Goal: Information Seeking & Learning: Learn about a topic

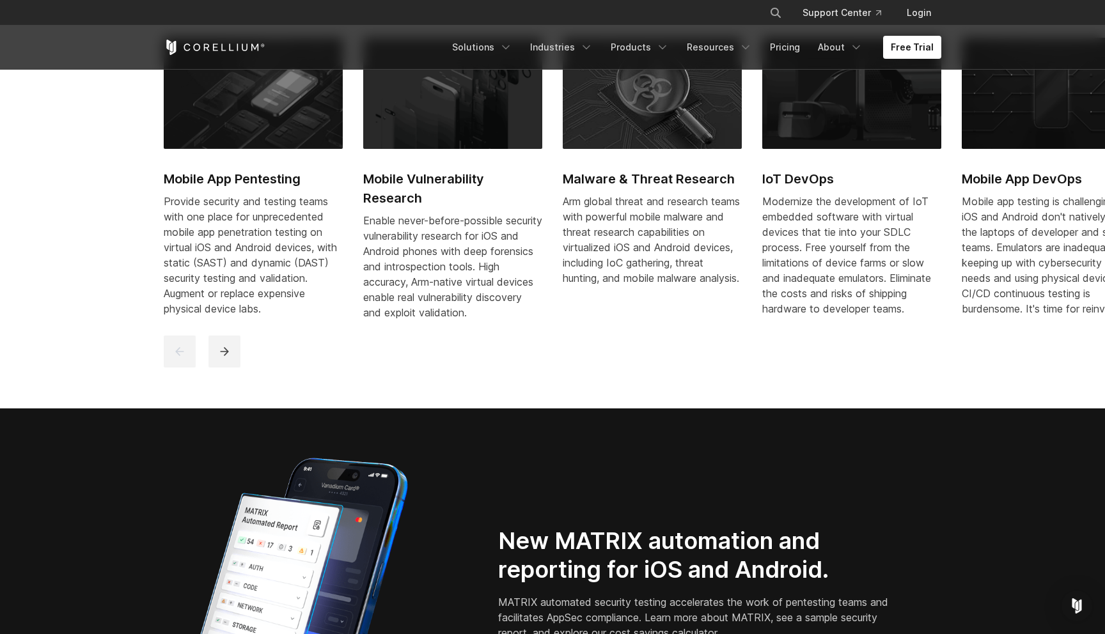
scroll to position [136, 0]
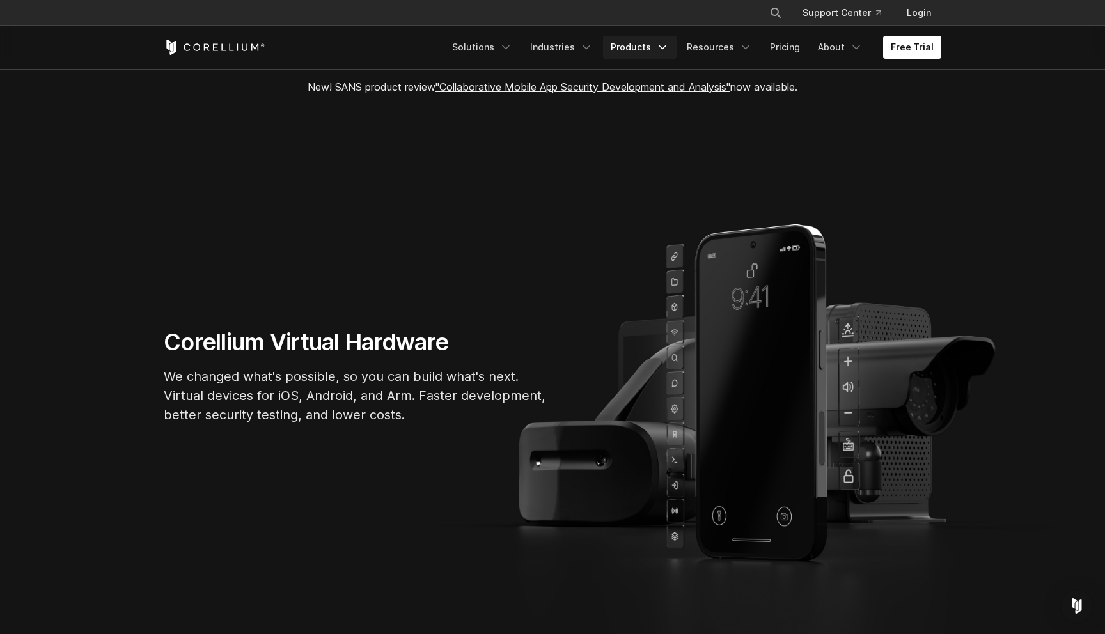
click at [614, 36] on link "Products" at bounding box center [640, 47] width 74 height 23
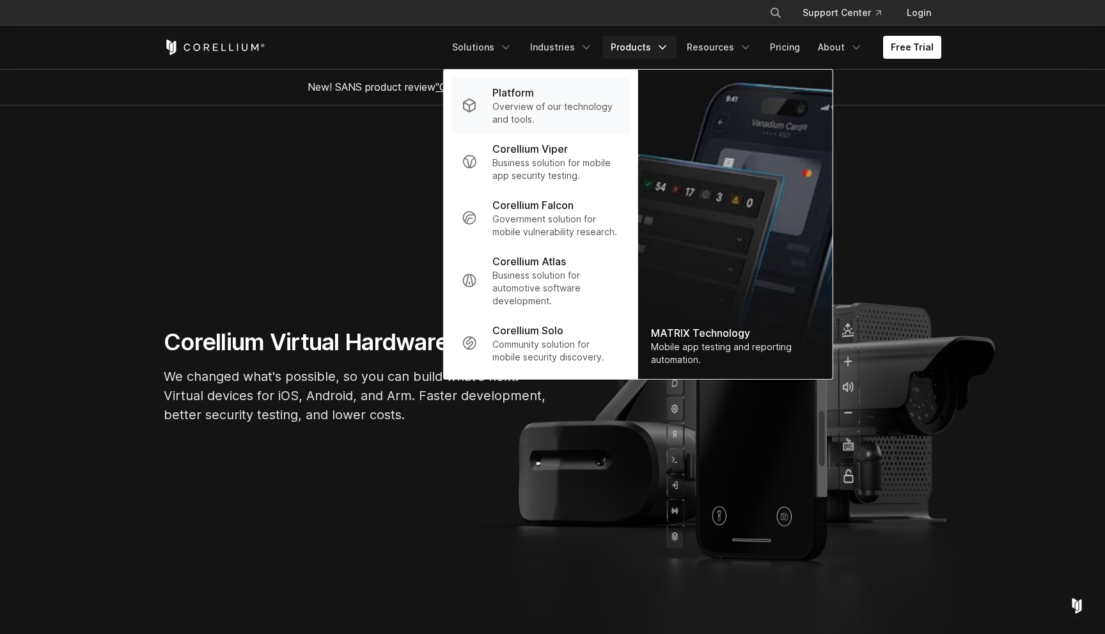
click at [525, 104] on p "Overview of our technology and tools." at bounding box center [555, 113] width 127 height 26
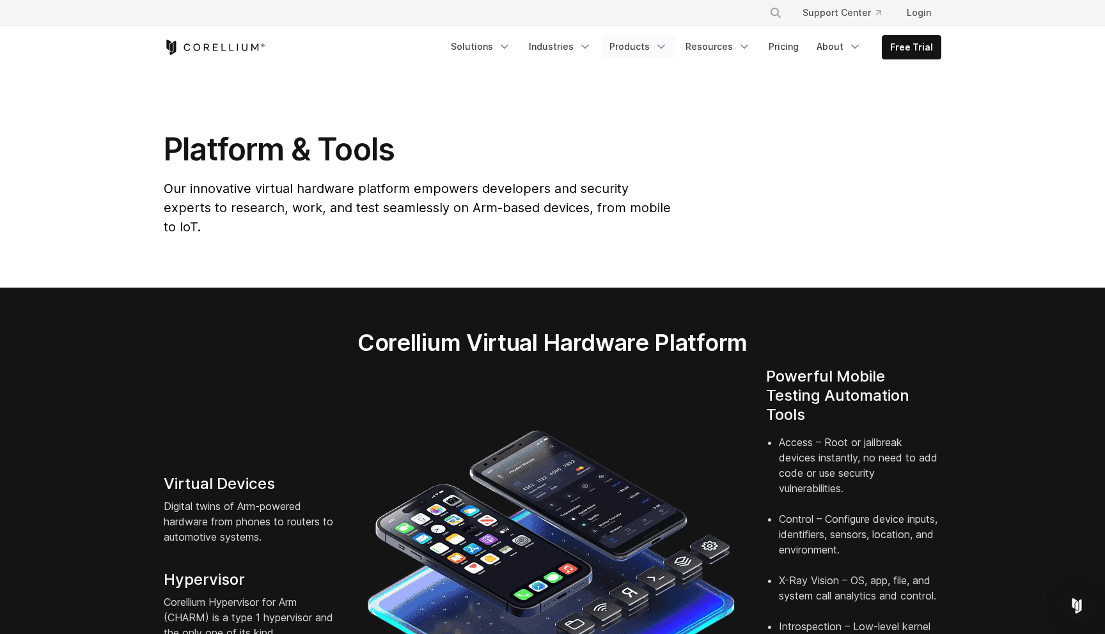
click at [661, 47] on icon "Navigation Menu" at bounding box center [661, 46] width 13 height 13
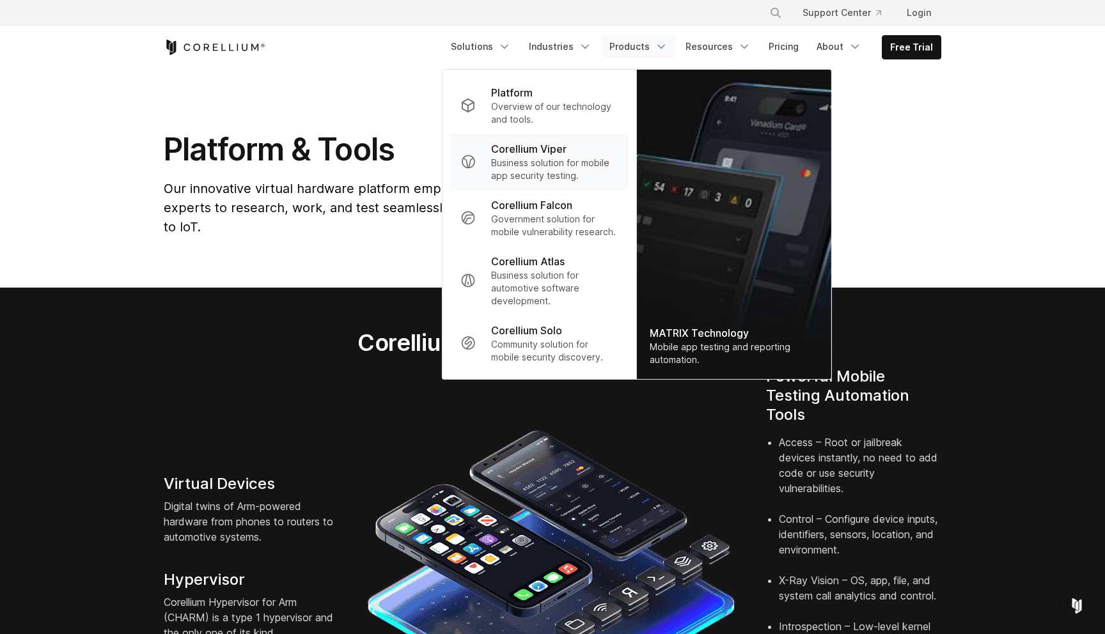
click at [549, 179] on p "Business solution for mobile app security testing." at bounding box center [554, 170] width 127 height 26
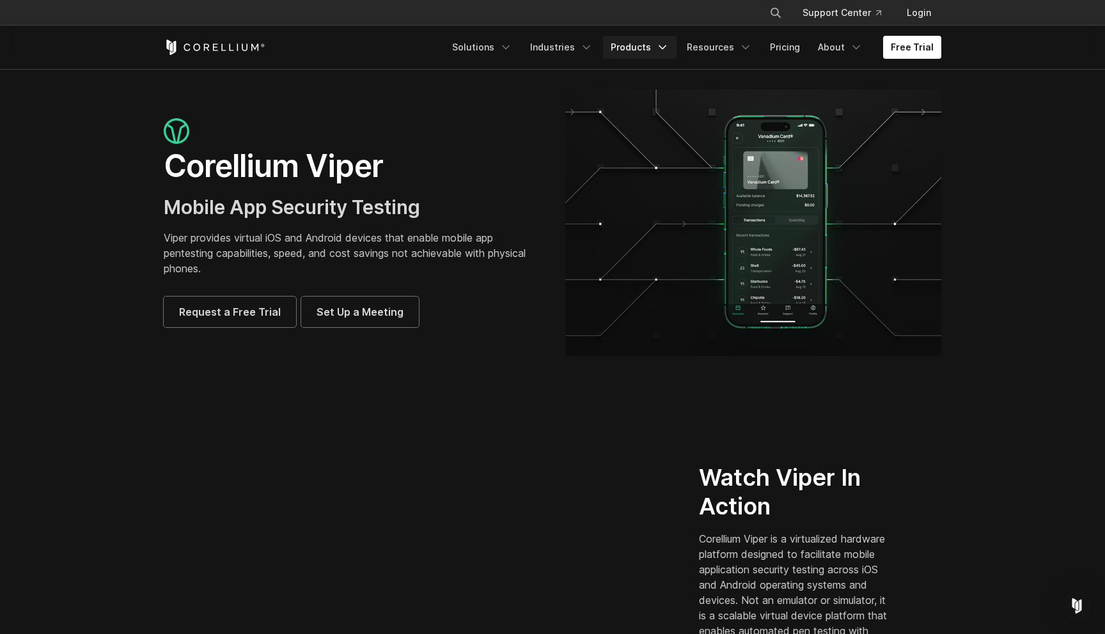
click at [627, 58] on link "Products" at bounding box center [640, 47] width 74 height 23
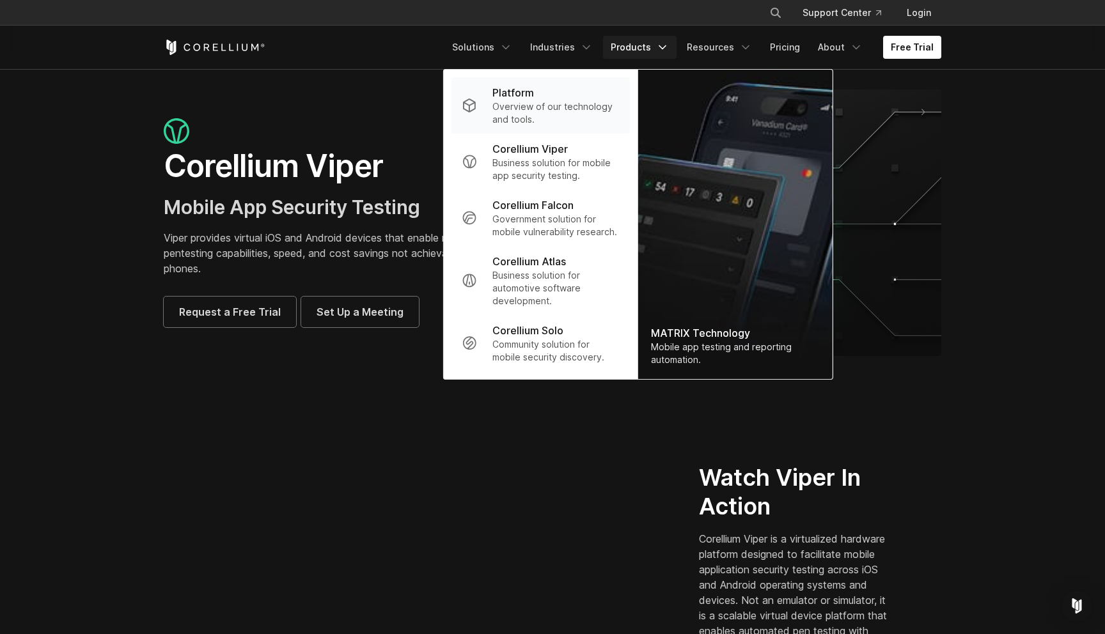
click at [539, 114] on p "Overview of our technology and tools." at bounding box center [555, 113] width 127 height 26
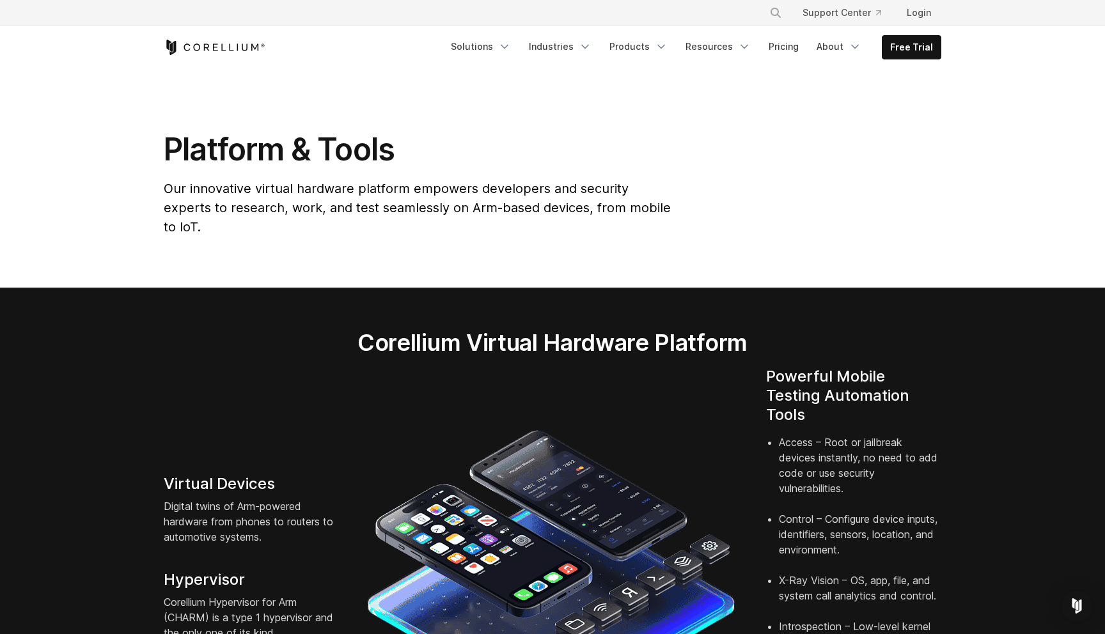
scroll to position [35, 0]
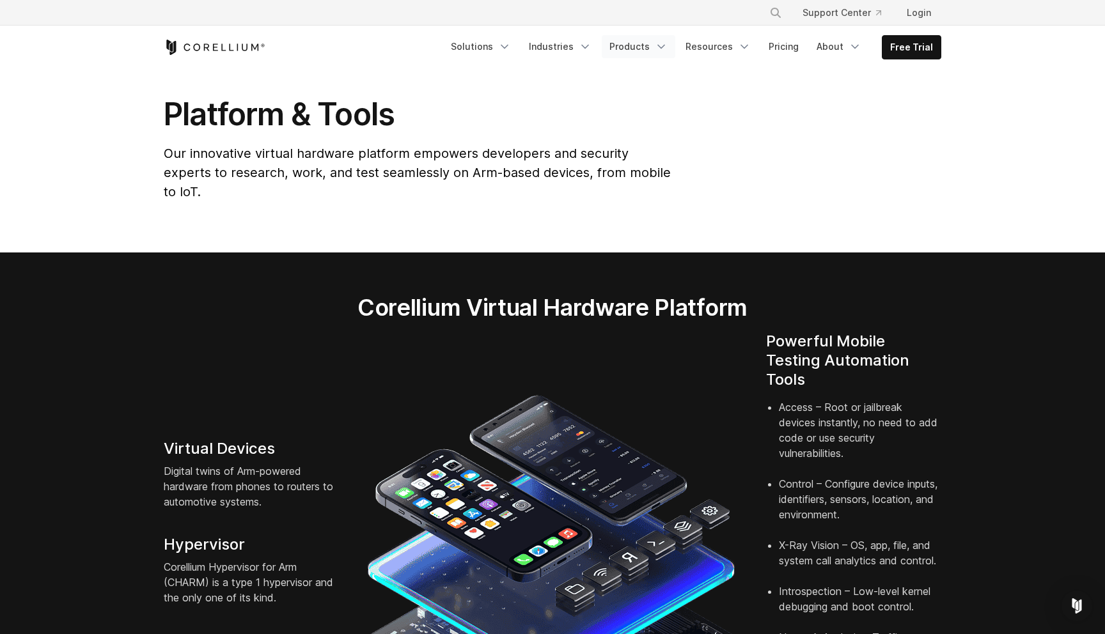
click at [664, 44] on icon "Navigation Menu" at bounding box center [661, 46] width 13 height 13
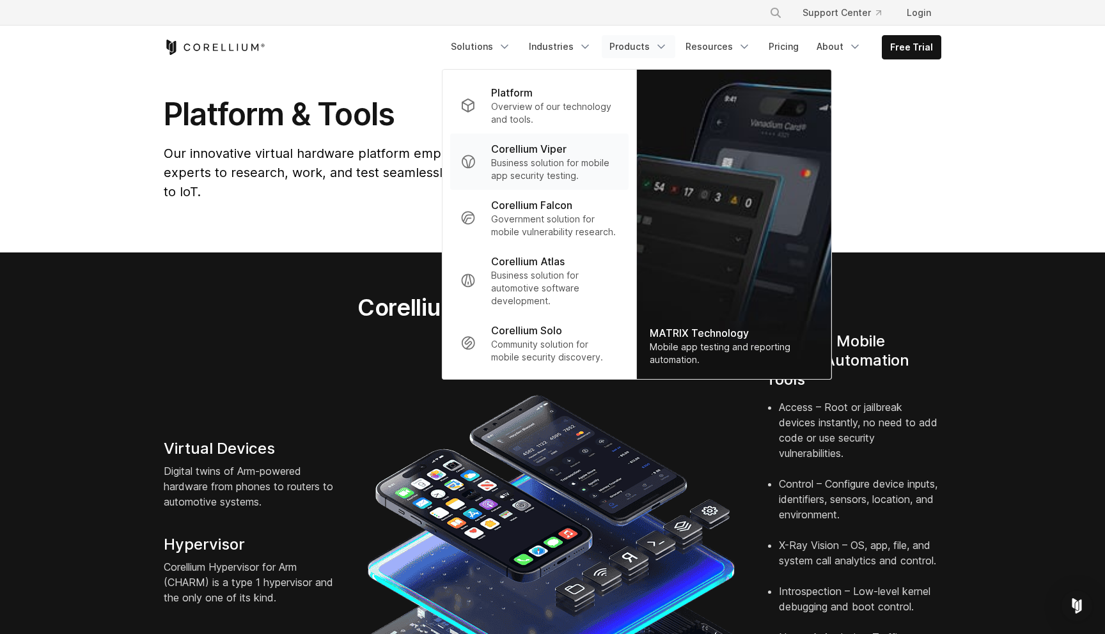
click at [563, 162] on p "Business solution for mobile app security testing." at bounding box center [554, 170] width 127 height 26
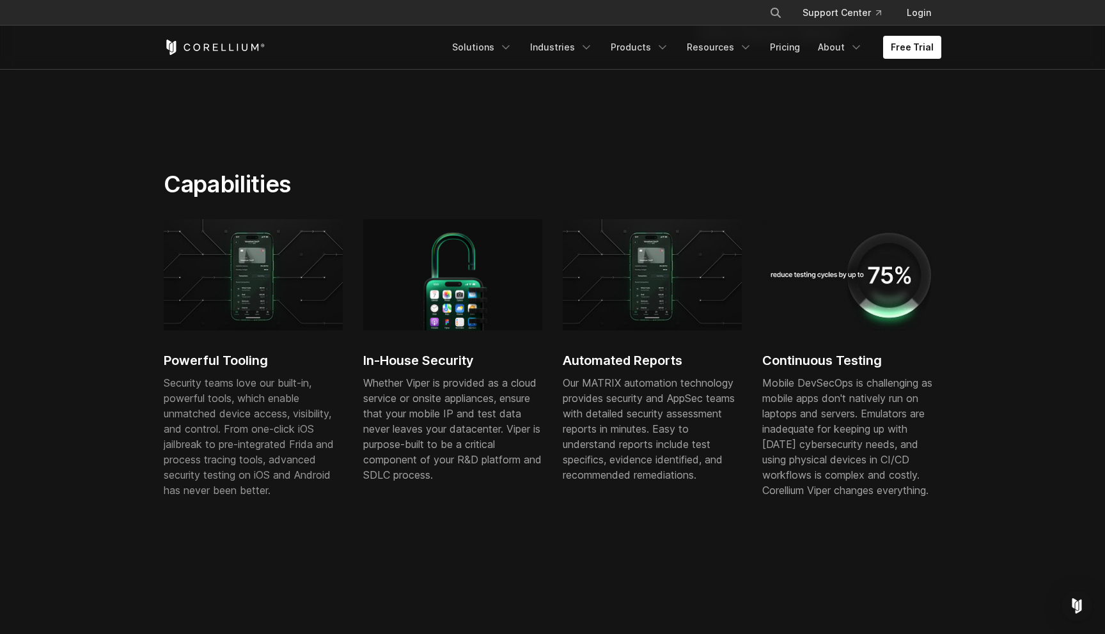
scroll to position [436, 0]
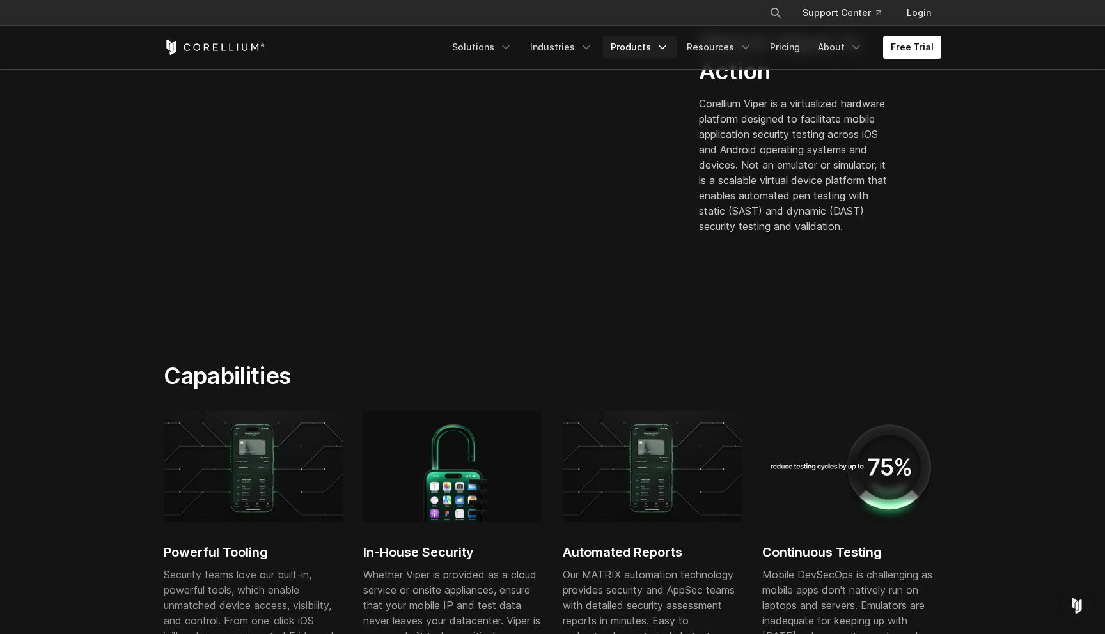
click at [642, 46] on link "Products" at bounding box center [640, 47] width 74 height 23
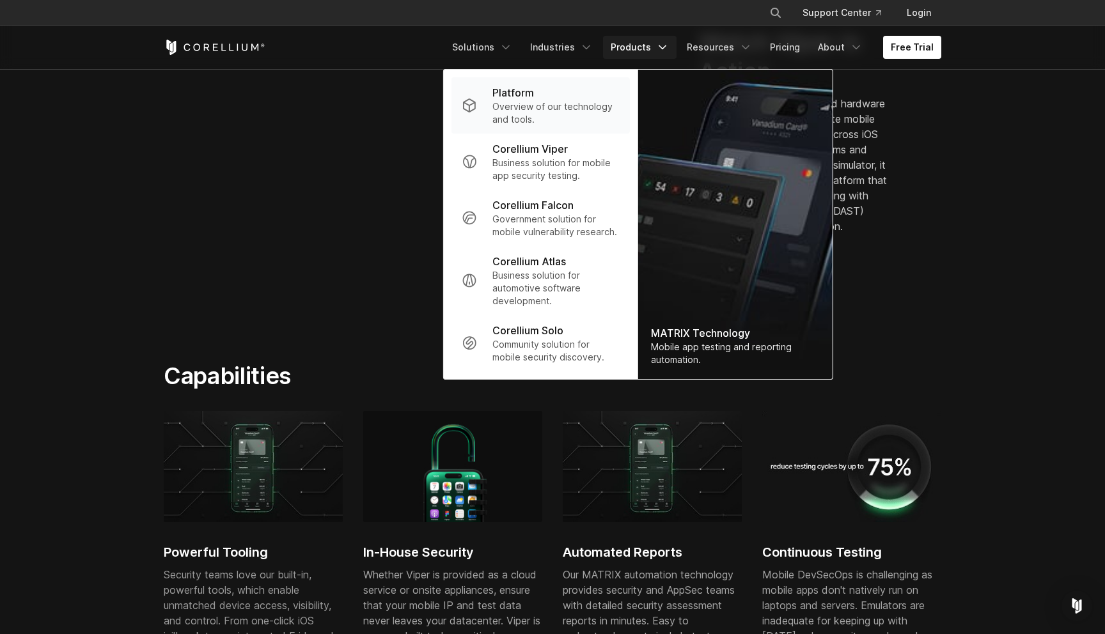
click at [551, 93] on div "Platform" at bounding box center [555, 92] width 127 height 15
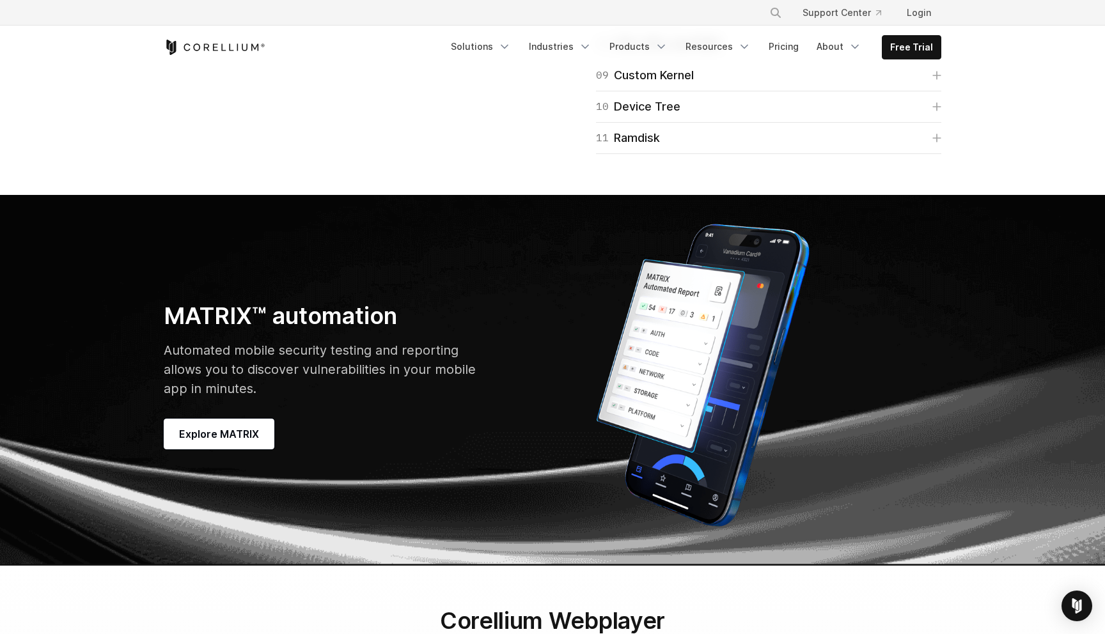
scroll to position [3462, 0]
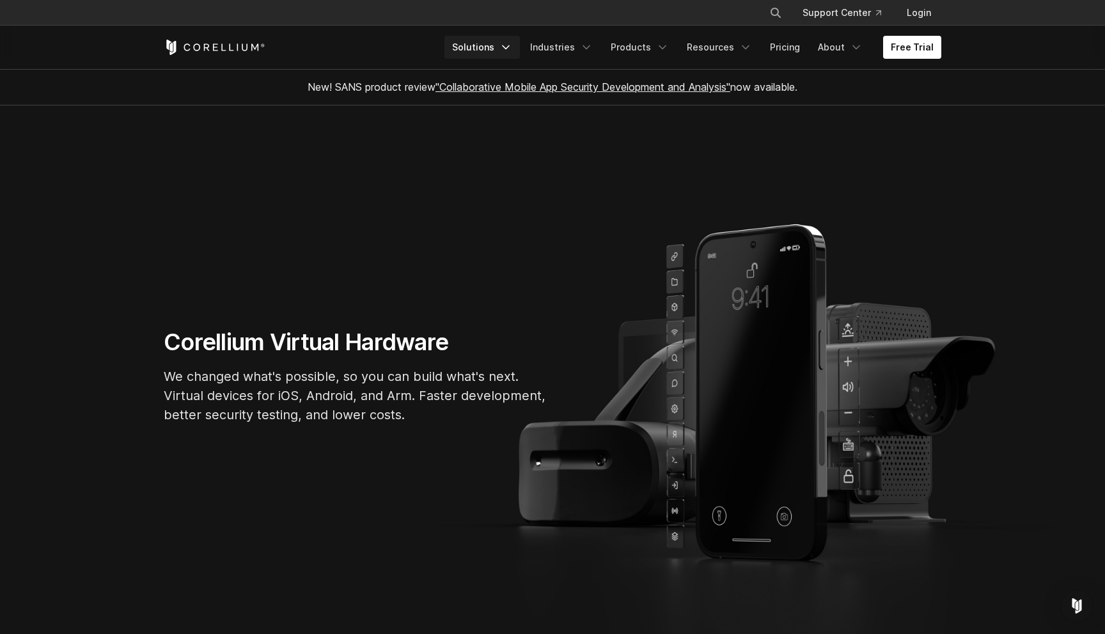
click at [511, 38] on link "Solutions" at bounding box center [482, 47] width 75 height 23
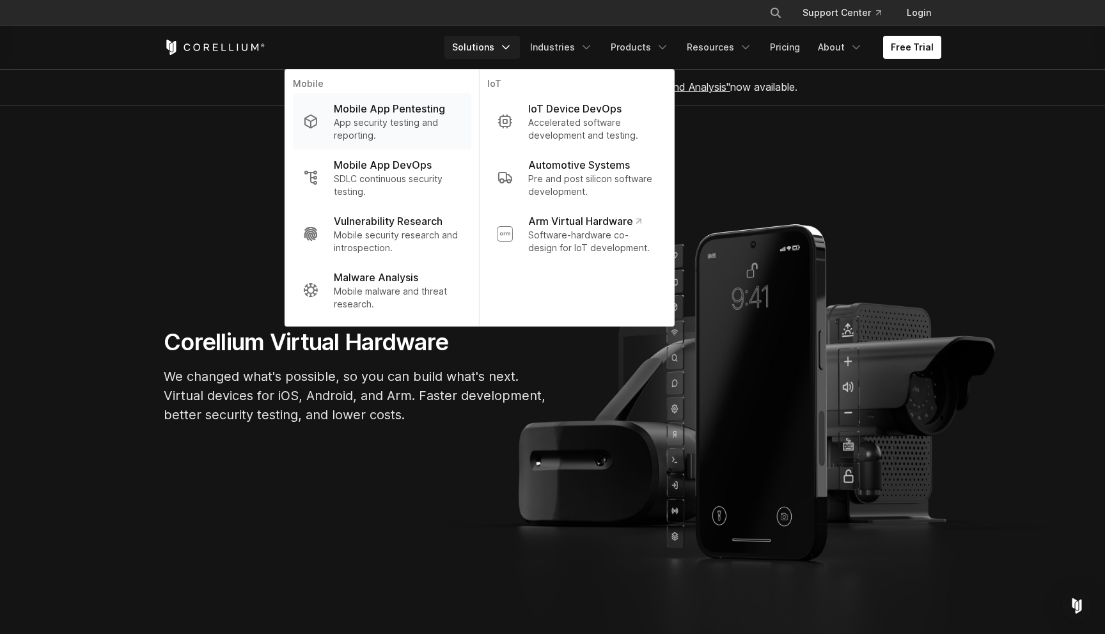
click at [418, 116] on p "Mobile App Pentesting" at bounding box center [389, 108] width 111 height 15
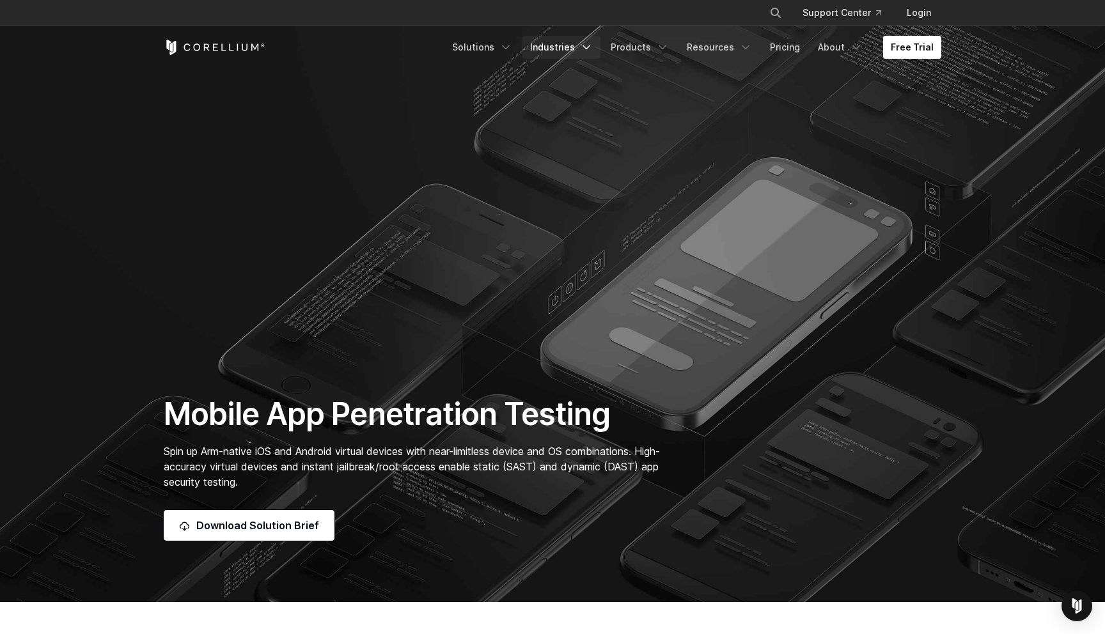
click at [590, 54] on link "Industries" at bounding box center [562, 47] width 78 height 23
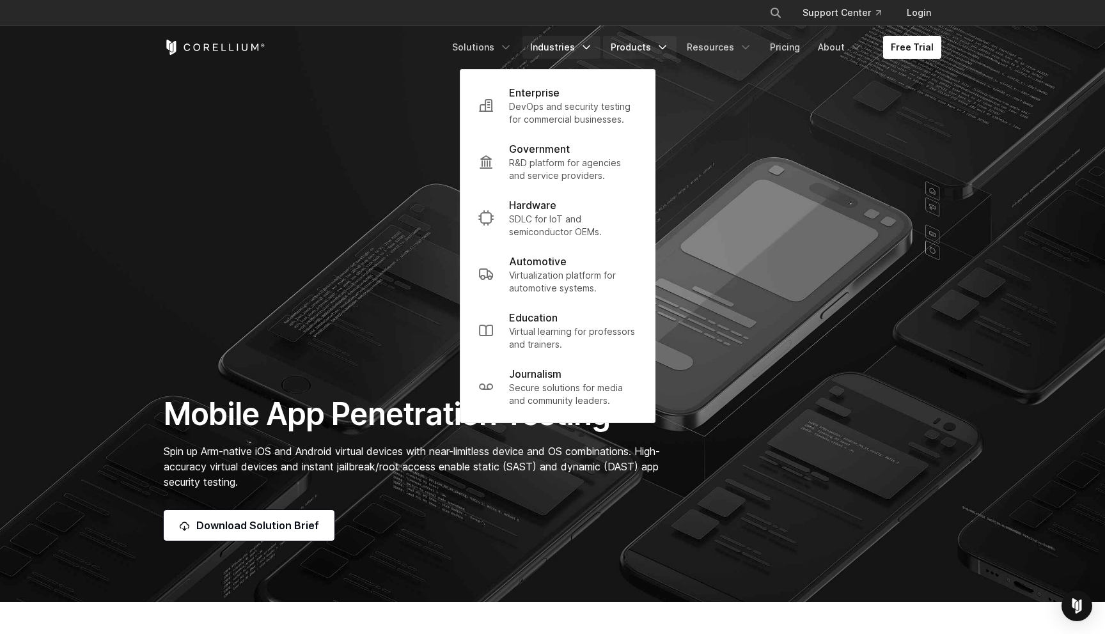
click at [652, 47] on link "Products" at bounding box center [640, 47] width 74 height 23
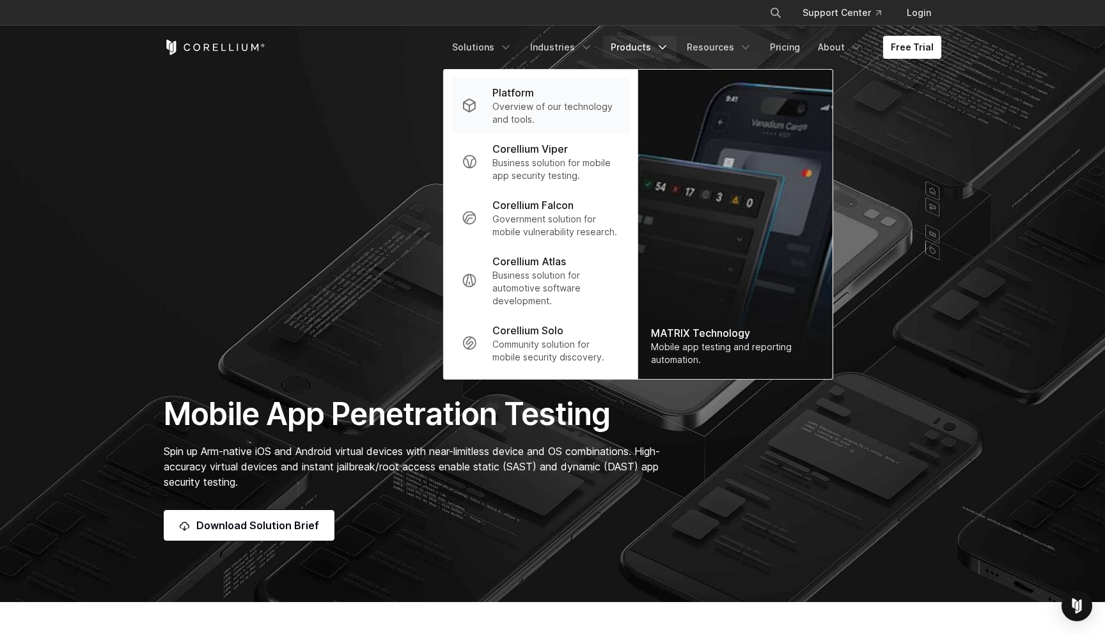
click at [536, 103] on p "Overview of our technology and tools." at bounding box center [555, 113] width 127 height 26
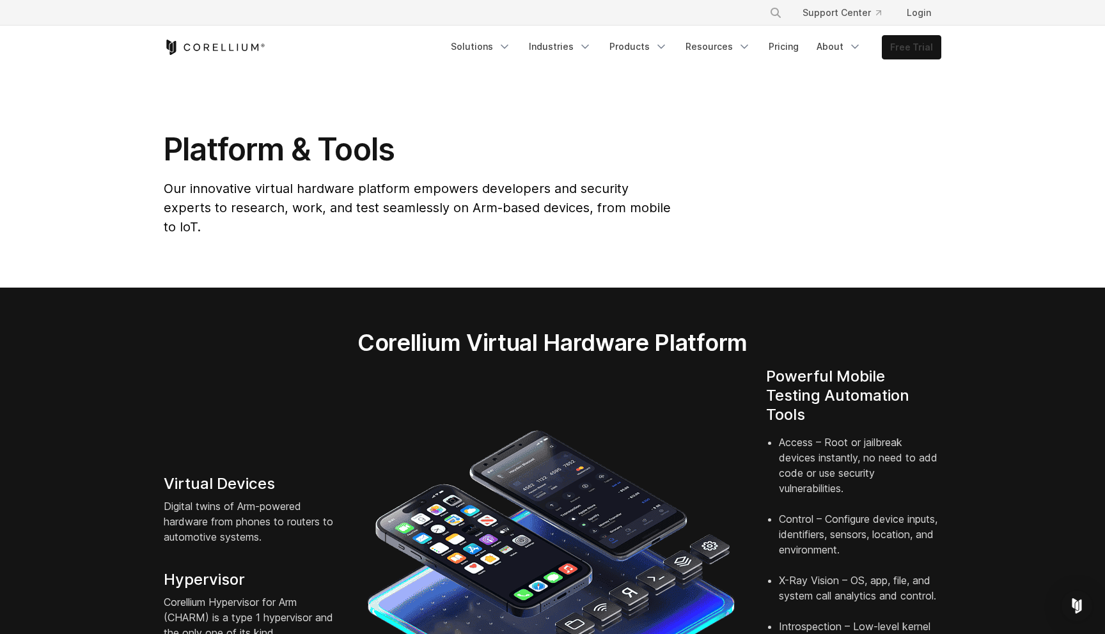
click at [921, 49] on link "Free Trial" at bounding box center [912, 47] width 58 height 23
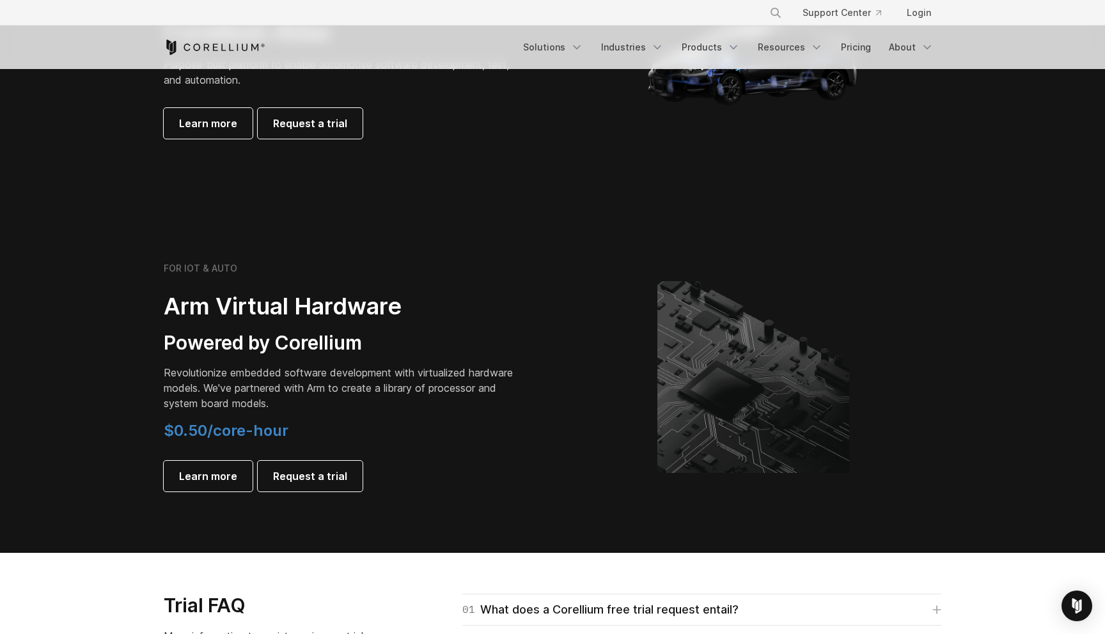
scroll to position [1334, 0]
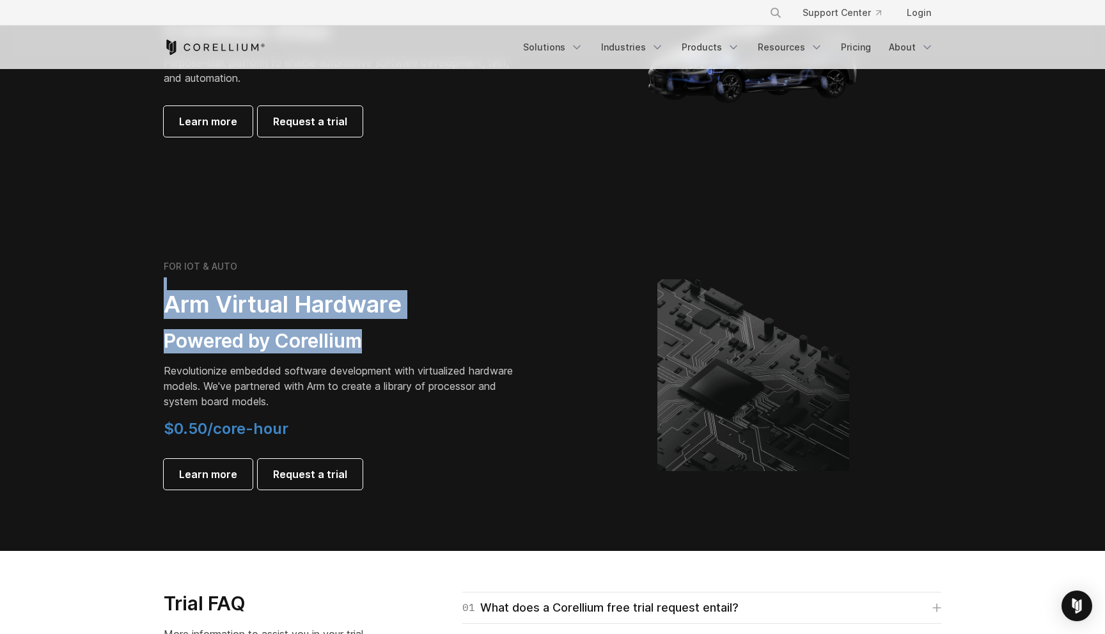
drag, startPoint x: 173, startPoint y: 290, endPoint x: 514, endPoint y: 344, distance: 345.7
click at [514, 344] on div "FOR IOT & AUTO Arm Virtual Hardware Powered by Corellium Revolutionize embedded…" at bounding box center [343, 375] width 358 height 229
click at [514, 344] on h3 "Powered by Corellium" at bounding box center [343, 341] width 358 height 24
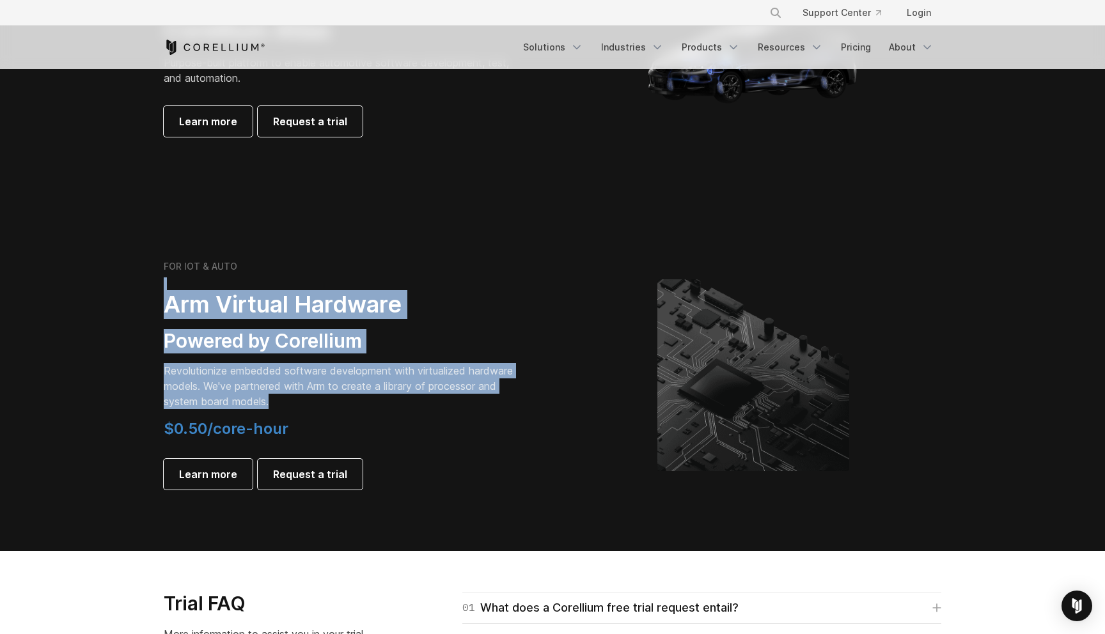
drag, startPoint x: 74, startPoint y: 285, endPoint x: 484, endPoint y: 413, distance: 429.5
click at [484, 413] on section "FOR IOT & AUTO Arm Virtual Hardware Powered by Corellium Revolutionize embedded…" at bounding box center [552, 385] width 1105 height 331
click at [484, 413] on div "FOR IOT & AUTO Arm Virtual Hardware Powered by Corellium Revolutionize embedded…" at bounding box center [343, 375] width 358 height 229
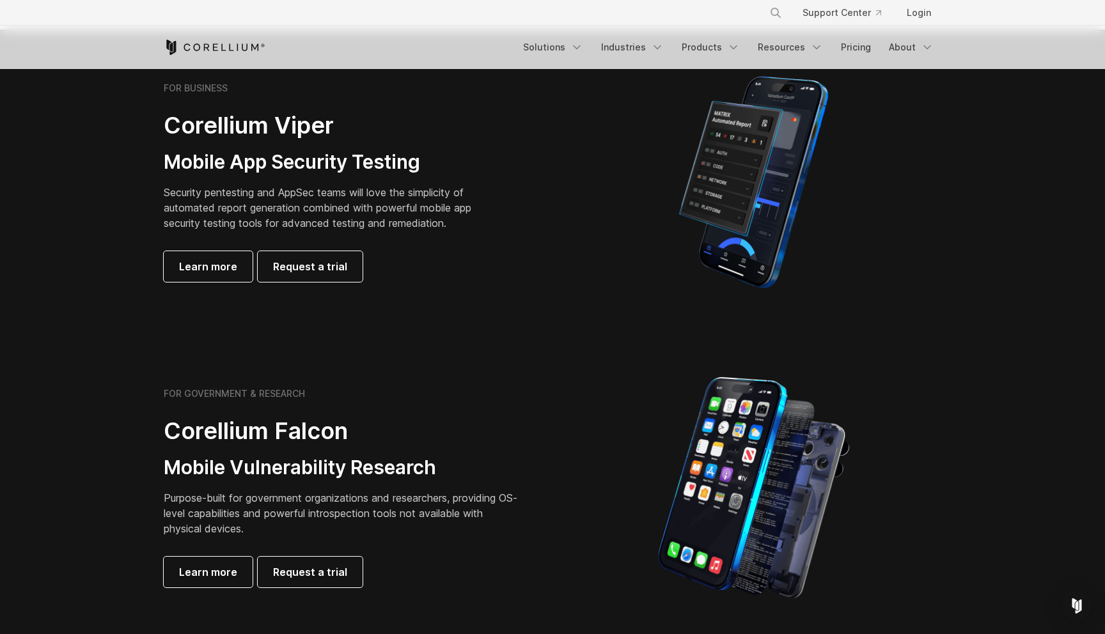
scroll to position [203, 0]
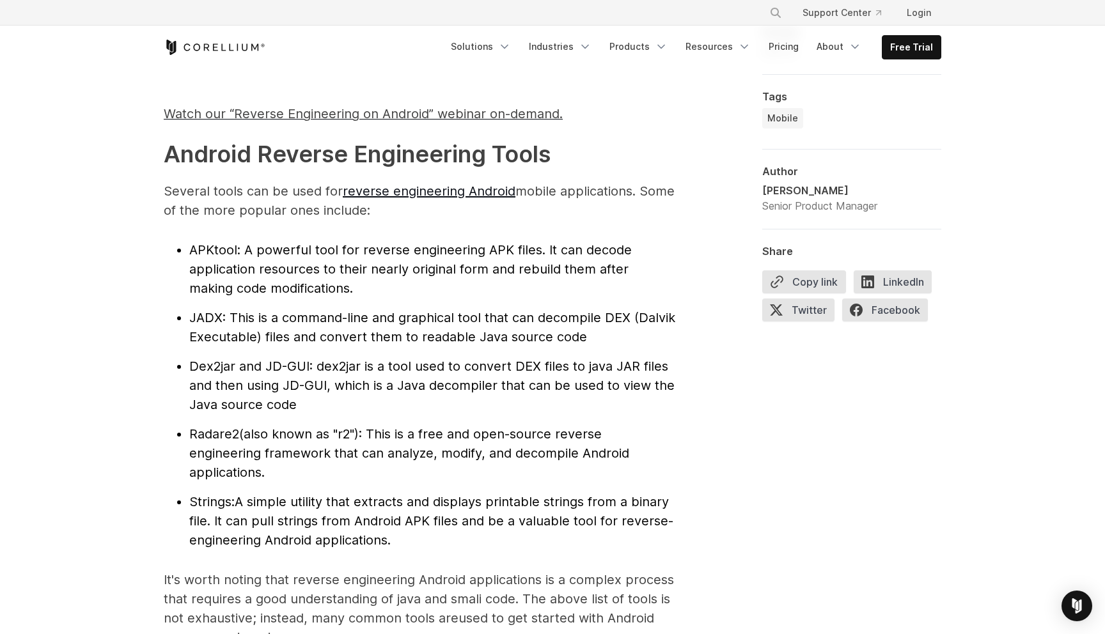
scroll to position [1267, 0]
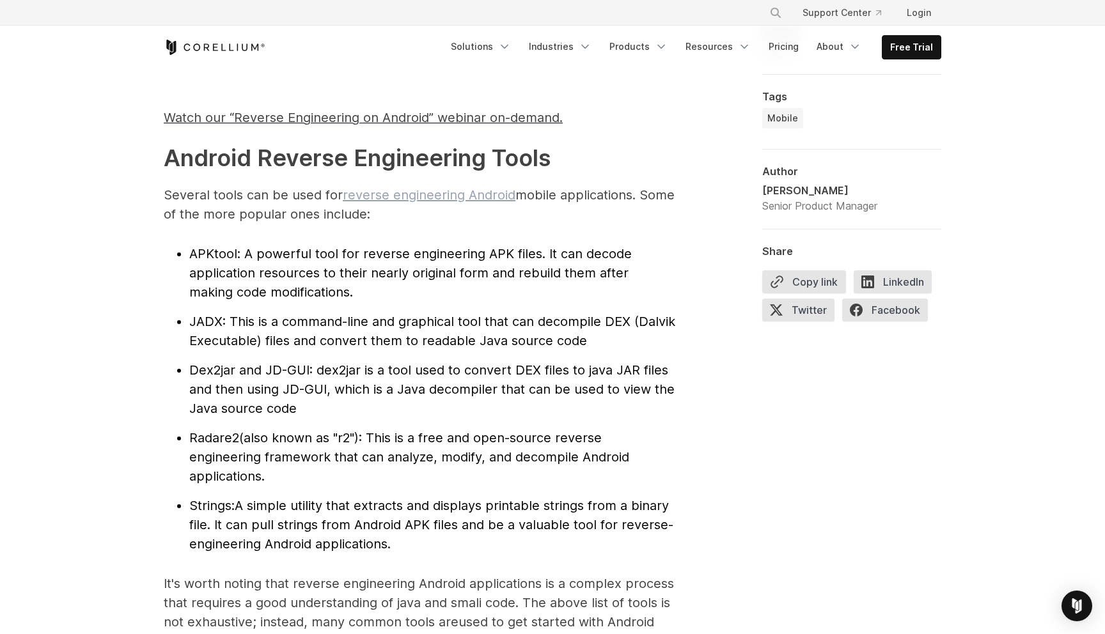
click at [460, 189] on link "reverse engineering Android" at bounding box center [429, 194] width 173 height 15
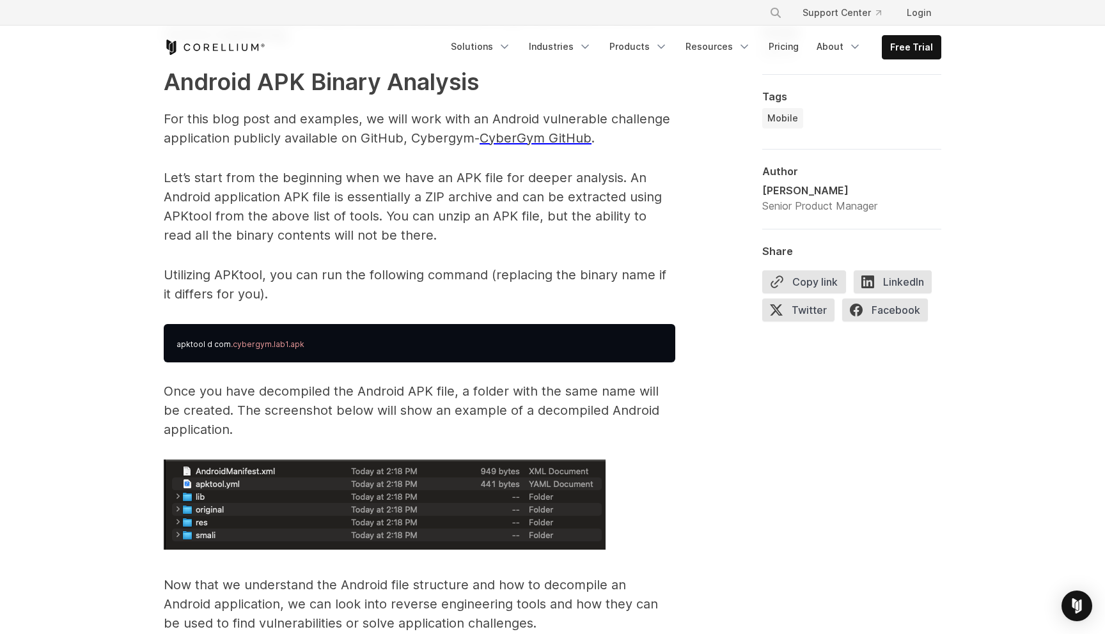
scroll to position [1871, 0]
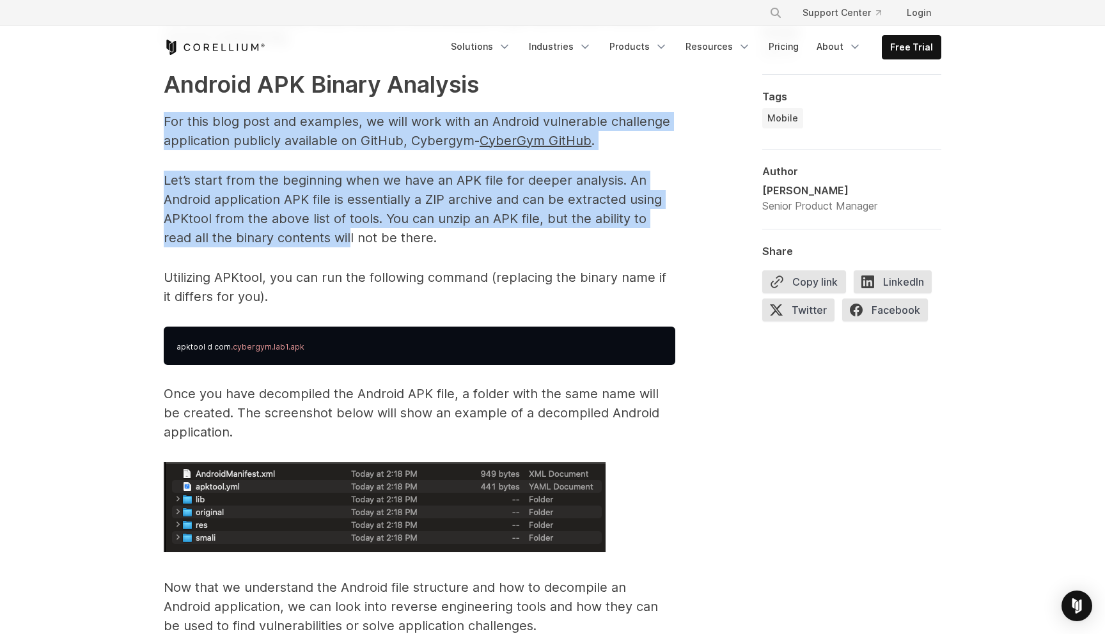
drag, startPoint x: 161, startPoint y: 127, endPoint x: 318, endPoint y: 256, distance: 203.5
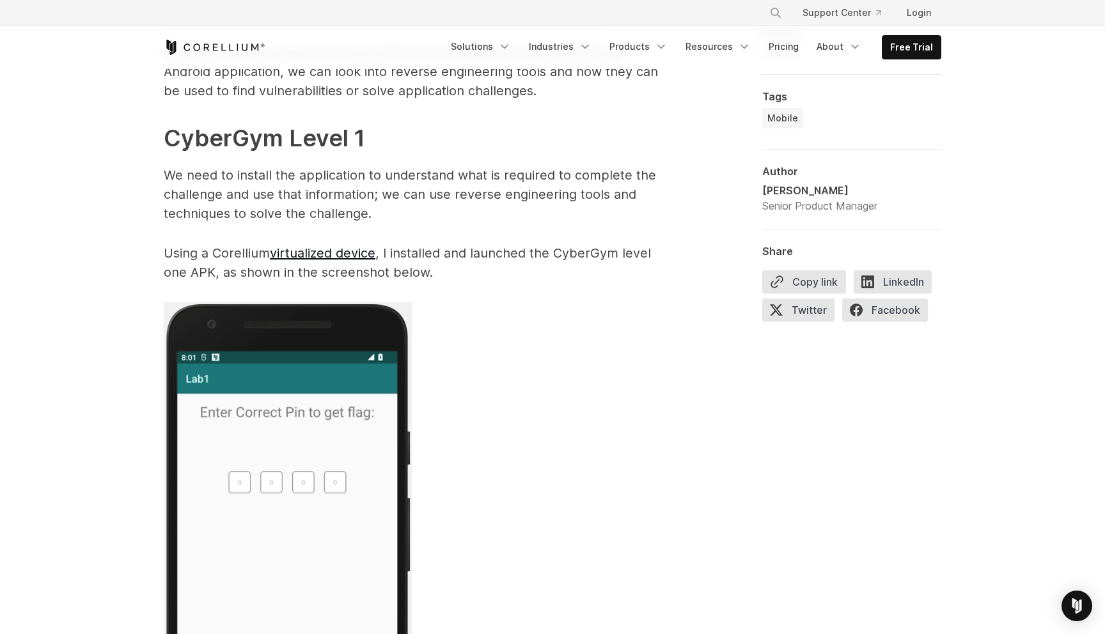
scroll to position [2386, 0]
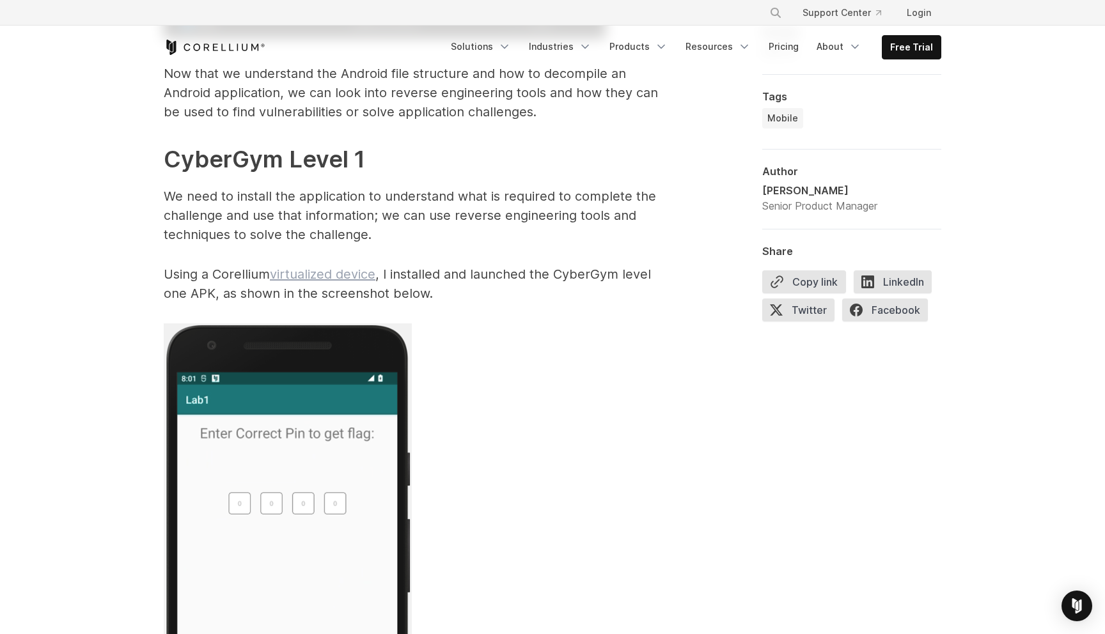
click at [325, 272] on link "virtualized device" at bounding box center [323, 274] width 106 height 15
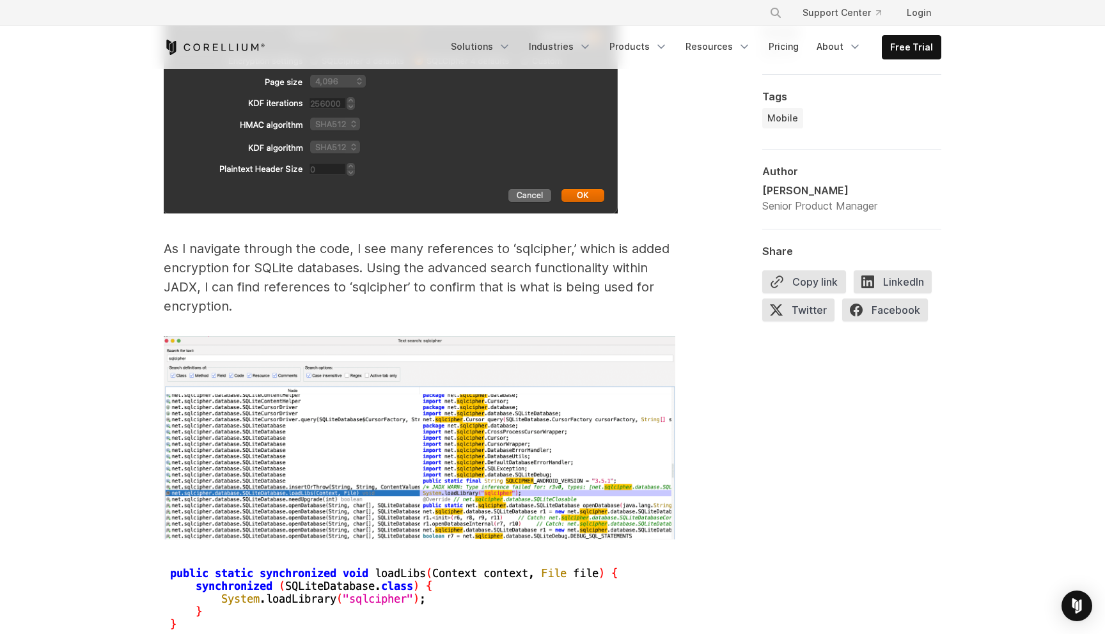
scroll to position [4937, 0]
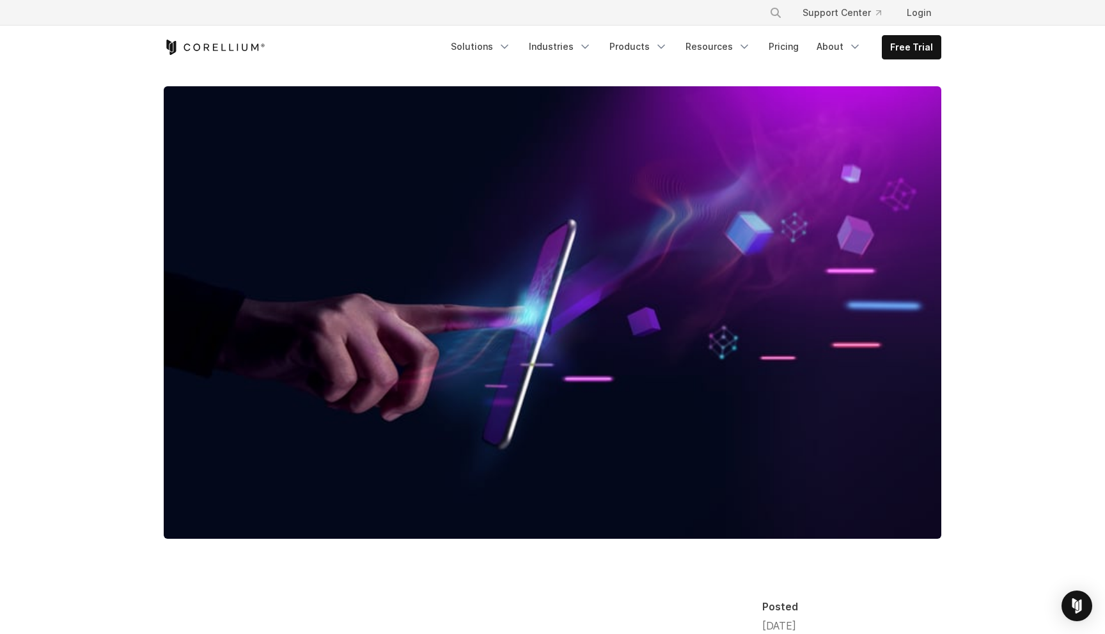
scroll to position [102, 0]
